Goal: Task Accomplishment & Management: Use online tool/utility

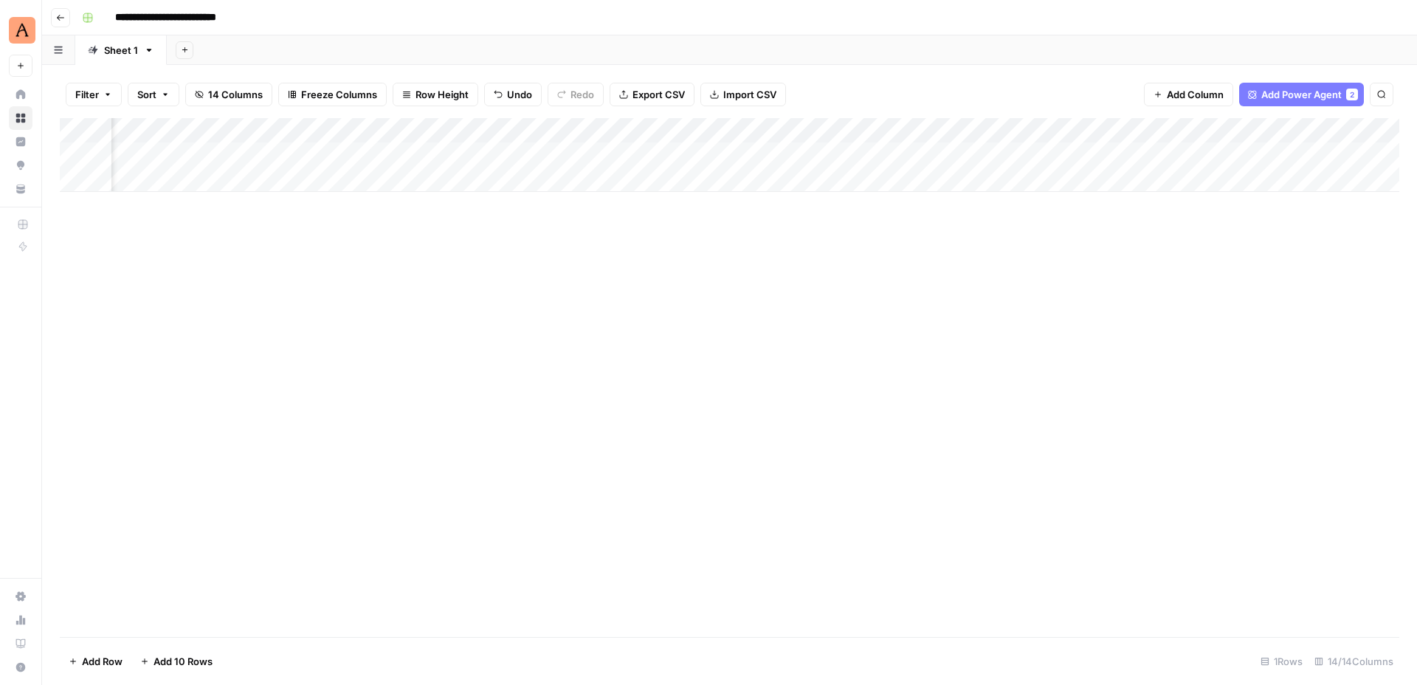
scroll to position [0, 916]
click at [1262, 155] on div "Add Column" at bounding box center [729, 155] width 1339 height 74
click at [1226, 153] on div "Add Column" at bounding box center [729, 155] width 1339 height 74
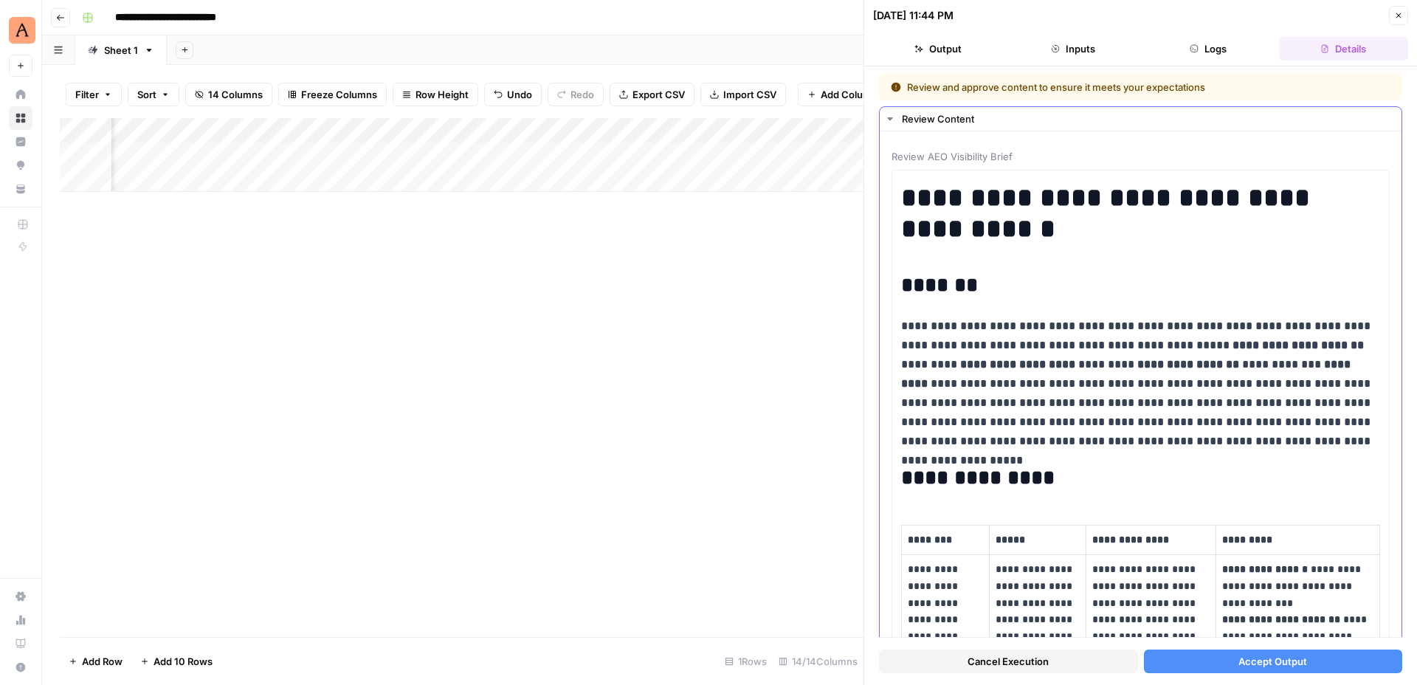
scroll to position [82, 0]
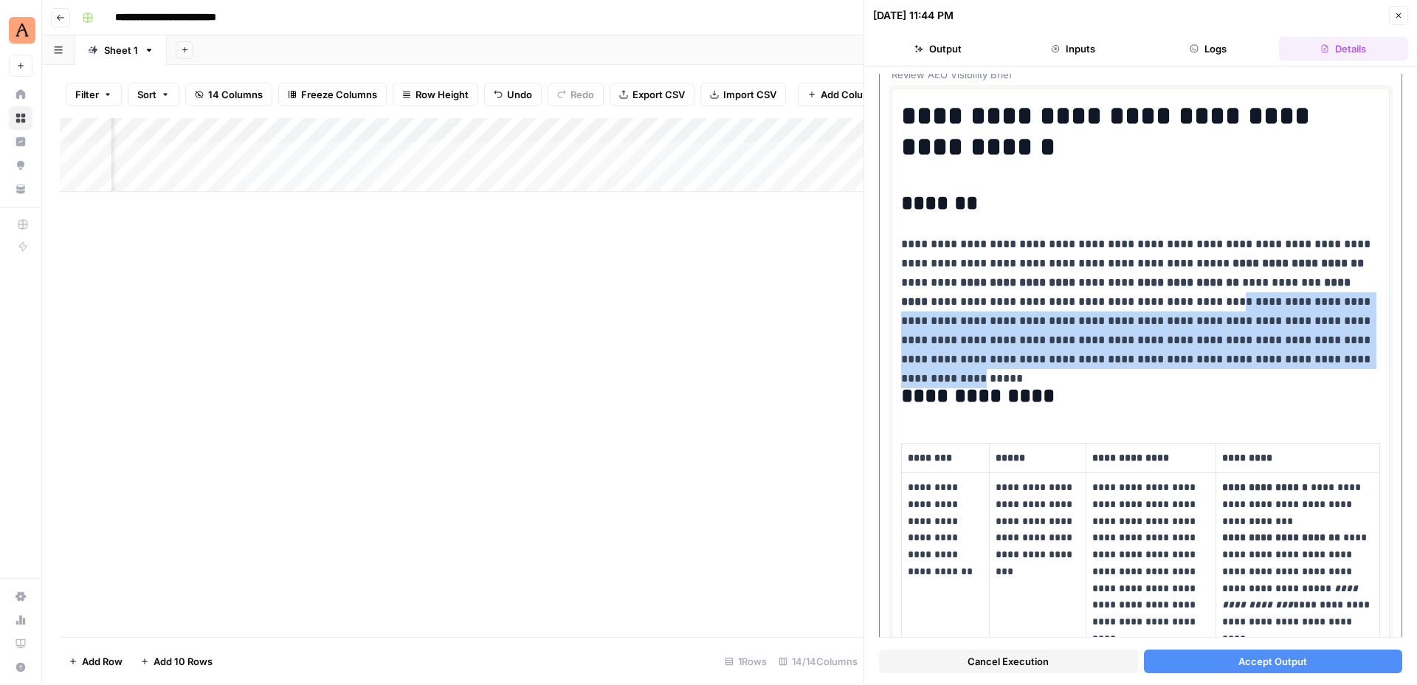
drag, startPoint x: 1109, startPoint y: 309, endPoint x: 1148, endPoint y: 351, distance: 57.4
click at [1148, 351] on p "**********" at bounding box center [1140, 302] width 479 height 134
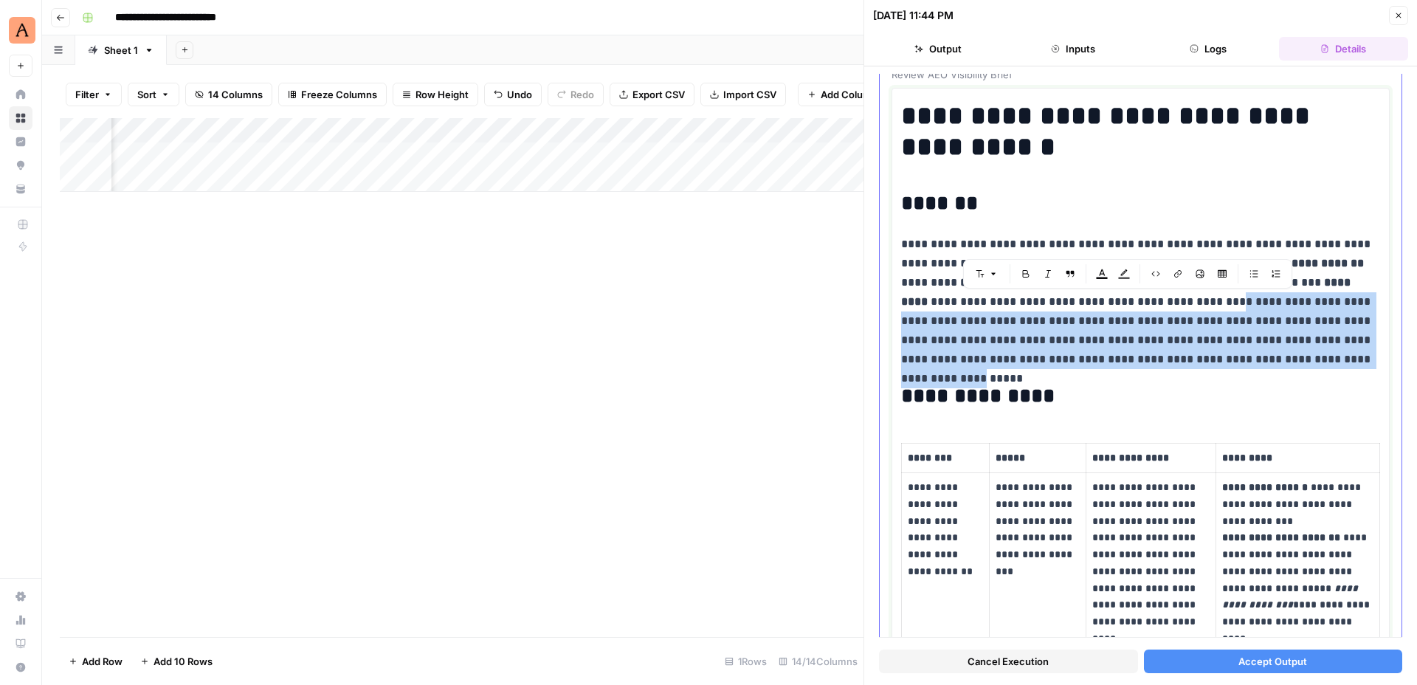
click at [1148, 351] on p "**********" at bounding box center [1140, 302] width 479 height 134
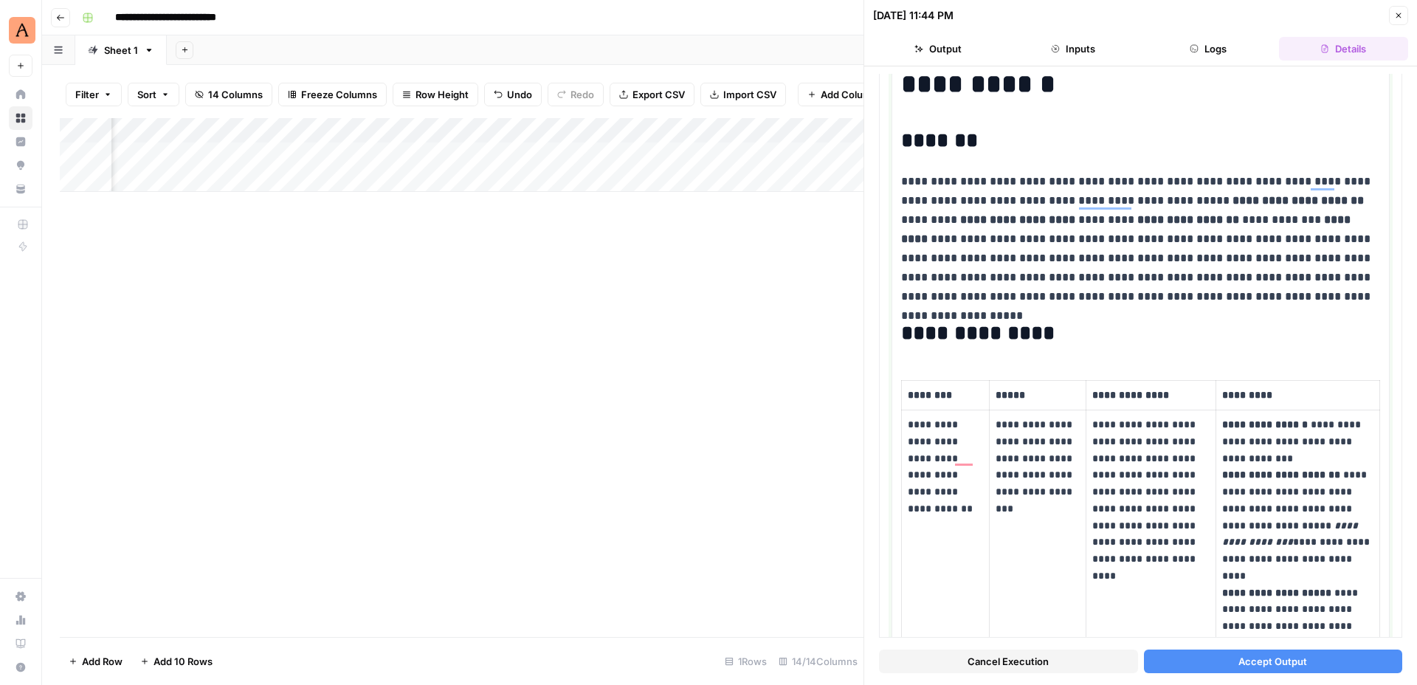
scroll to position [0, 0]
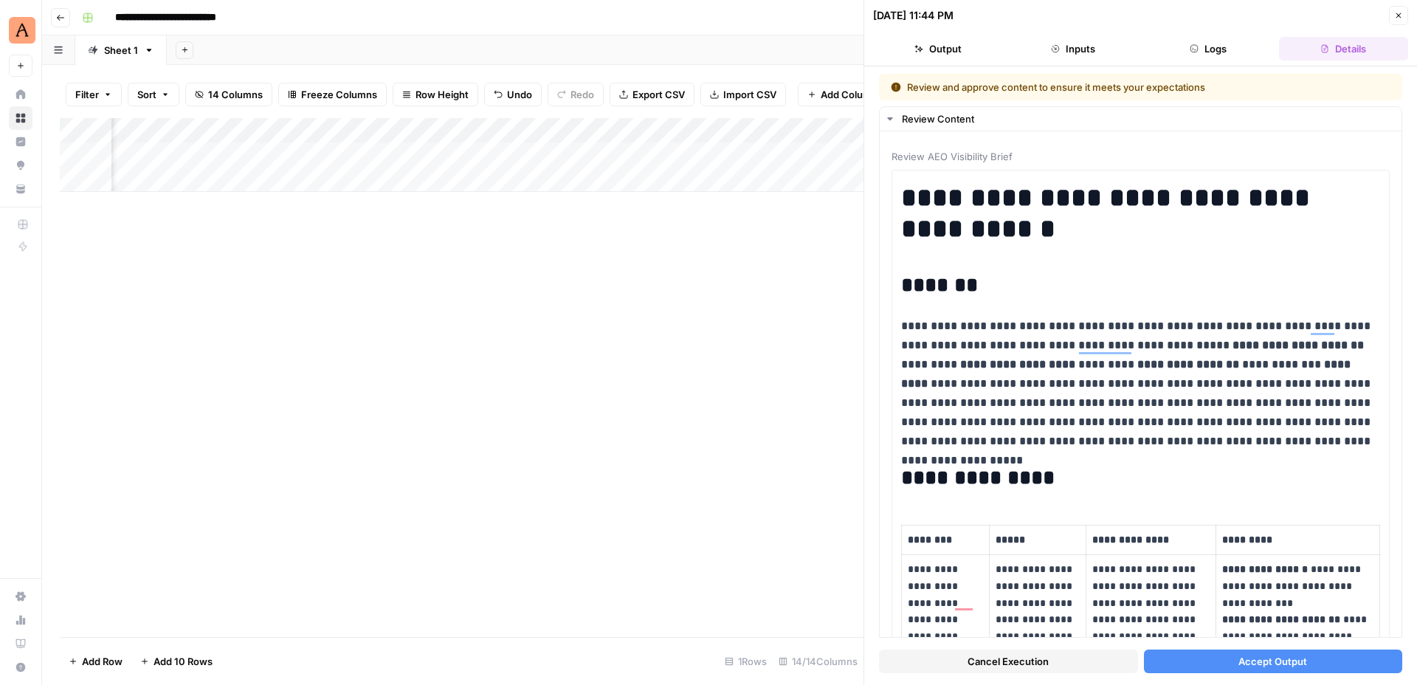
click at [1400, 15] on icon "button" at bounding box center [1398, 15] width 9 height 9
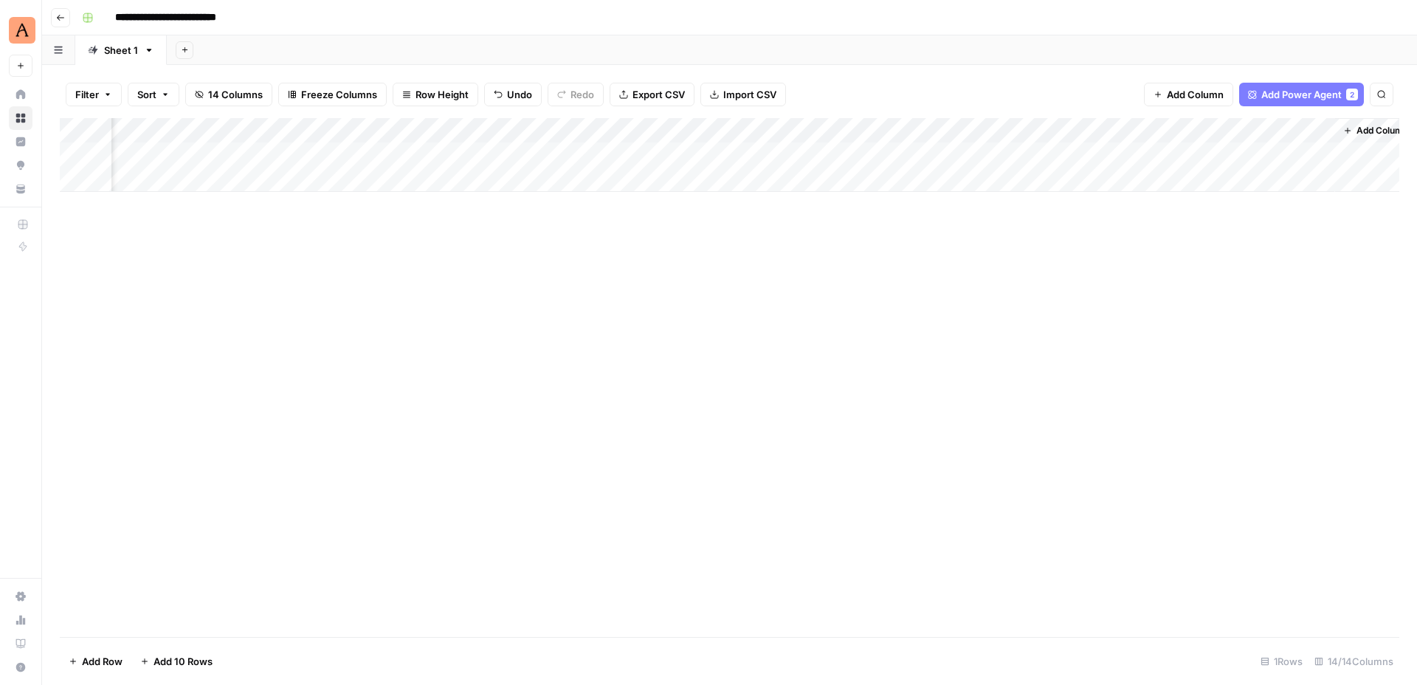
scroll to position [0, 916]
click at [1331, 96] on span "Add Power Agent" at bounding box center [1301, 94] width 80 height 15
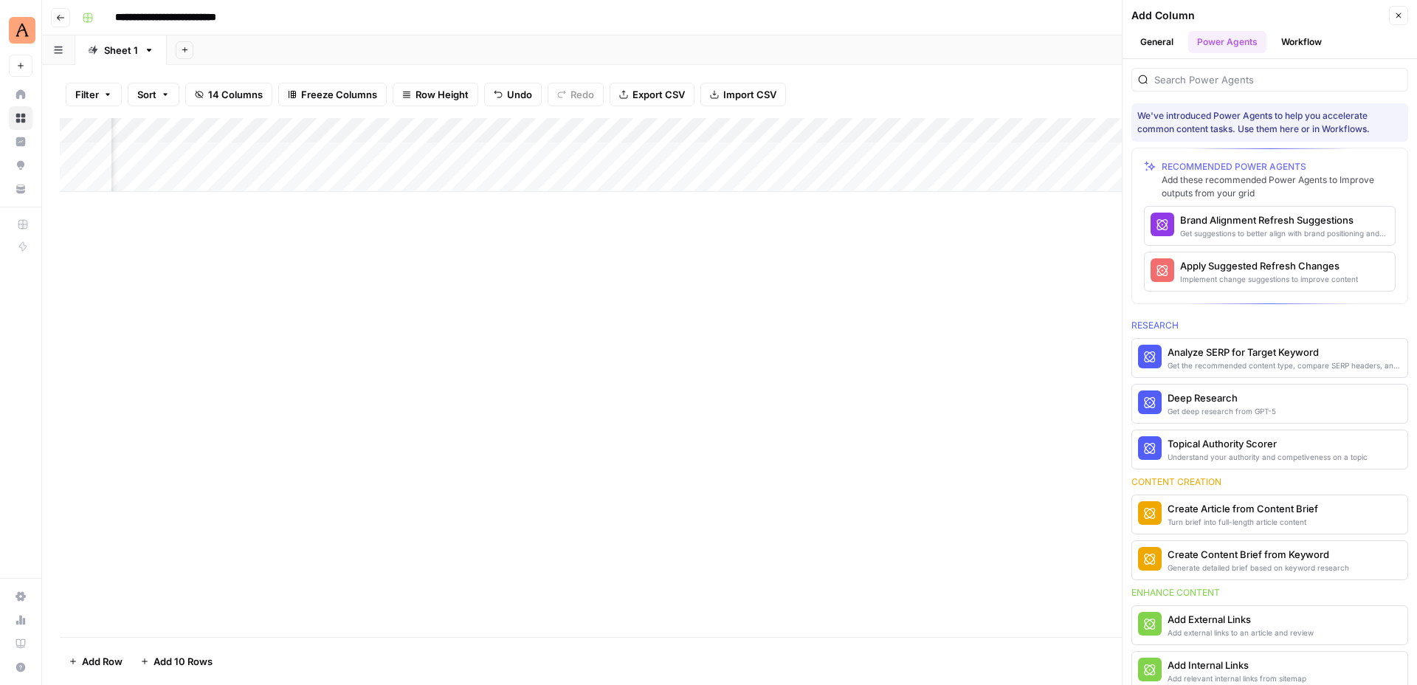
click at [1389, 18] on button "Close" at bounding box center [1398, 15] width 19 height 19
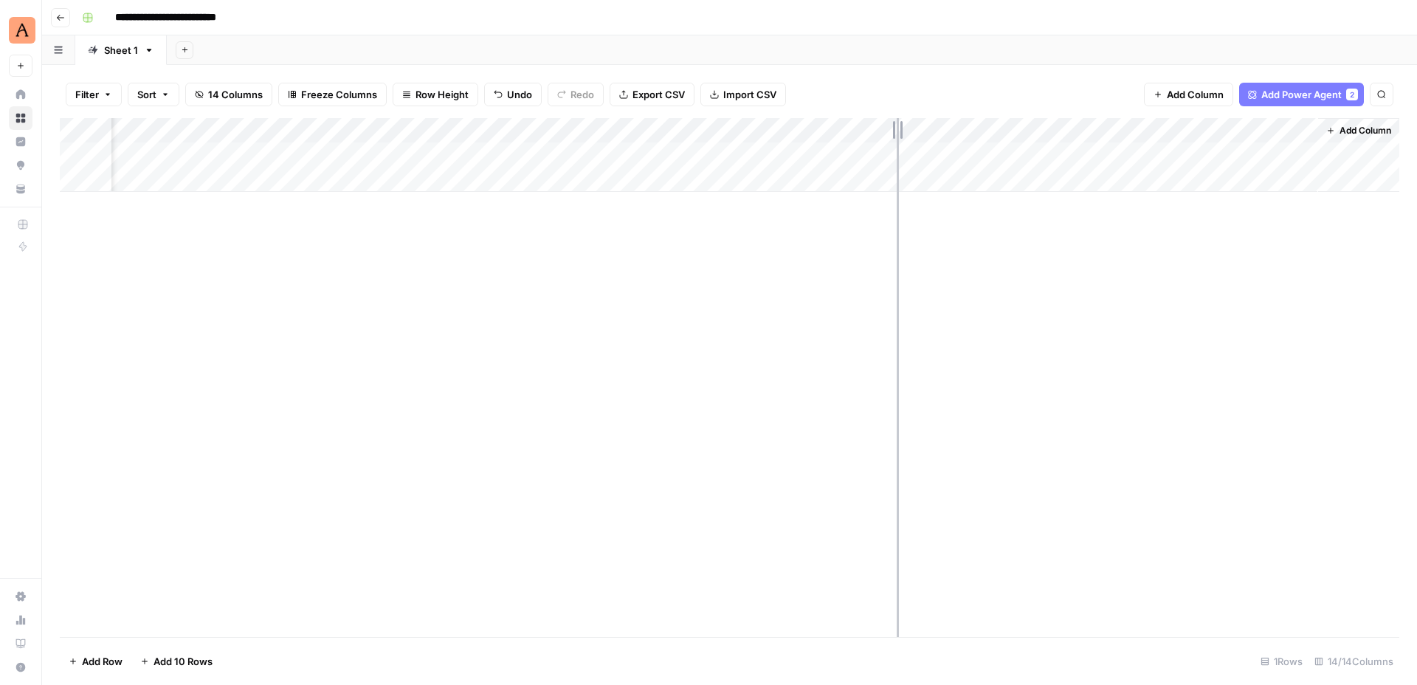
drag, startPoint x: 983, startPoint y: 128, endPoint x: 896, endPoint y: 130, distance: 86.3
click at [896, 130] on div "Add Column" at bounding box center [729, 155] width 1339 height 74
